Goal: Navigation & Orientation: Find specific page/section

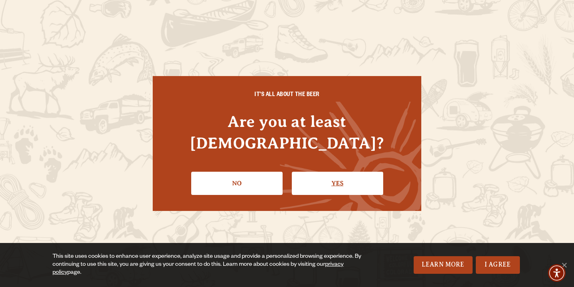
click at [335, 172] on link "Yes" at bounding box center [337, 183] width 91 height 23
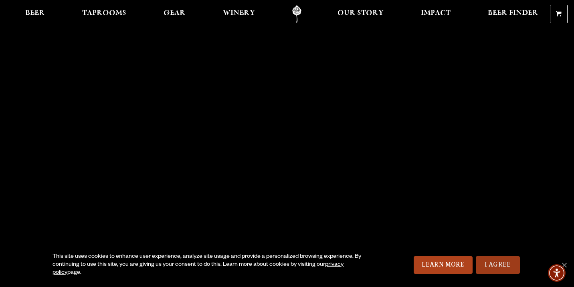
click at [508, 265] on link "I Agree" at bounding box center [498, 266] width 44 height 18
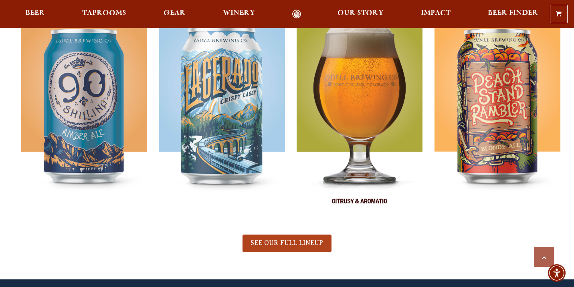
scroll to position [371, 0]
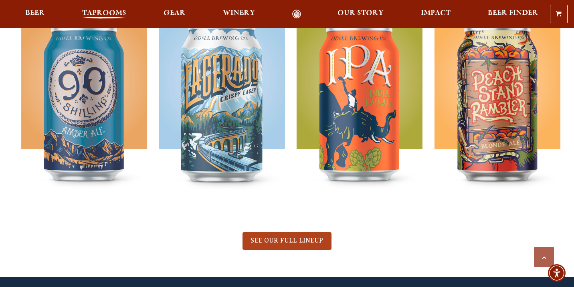
click at [109, 11] on span "Taprooms" at bounding box center [104, 13] width 44 height 6
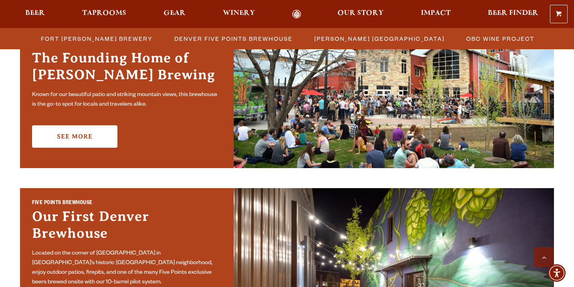
scroll to position [281, 0]
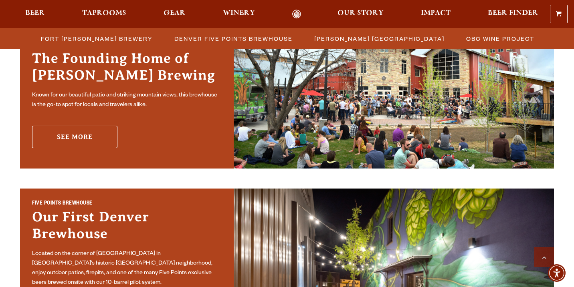
click at [105, 141] on link "See More" at bounding box center [74, 137] width 85 height 22
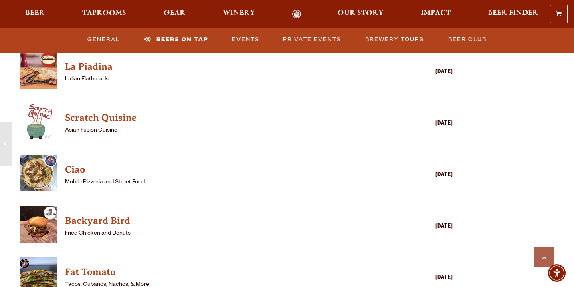
scroll to position [1853, 0]
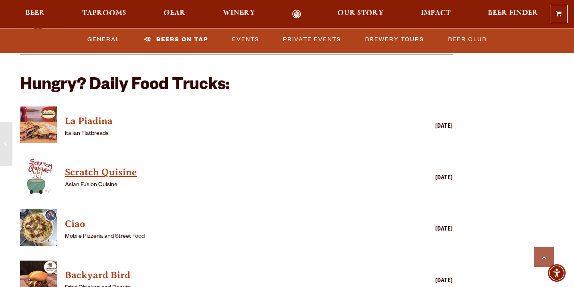
click at [122, 166] on h4 "Scratch Quisine" at bounding box center [225, 172] width 320 height 13
click at [137, 166] on h4 "Scratch Quisine" at bounding box center [225, 172] width 320 height 13
